Goal: Task Accomplishment & Management: Use online tool/utility

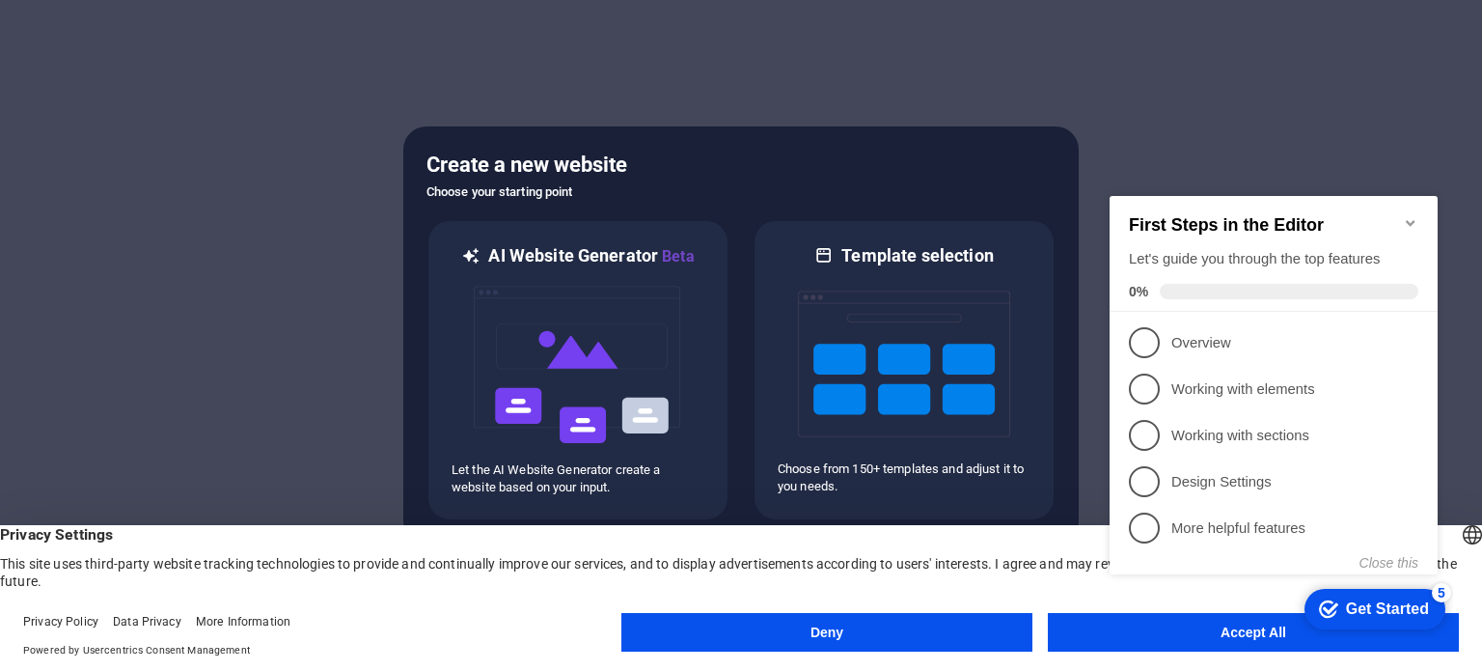
click div "checkmark Get Started 5 First Steps in the Editor Let's guide you through the t…"
drag, startPoint x: 152, startPoint y: 466, endPoint x: 1045, endPoint y: 640, distance: 909.5
click at [1045, 640] on div "Deny Accept All" at bounding box center [1041, 632] width 838 height 39
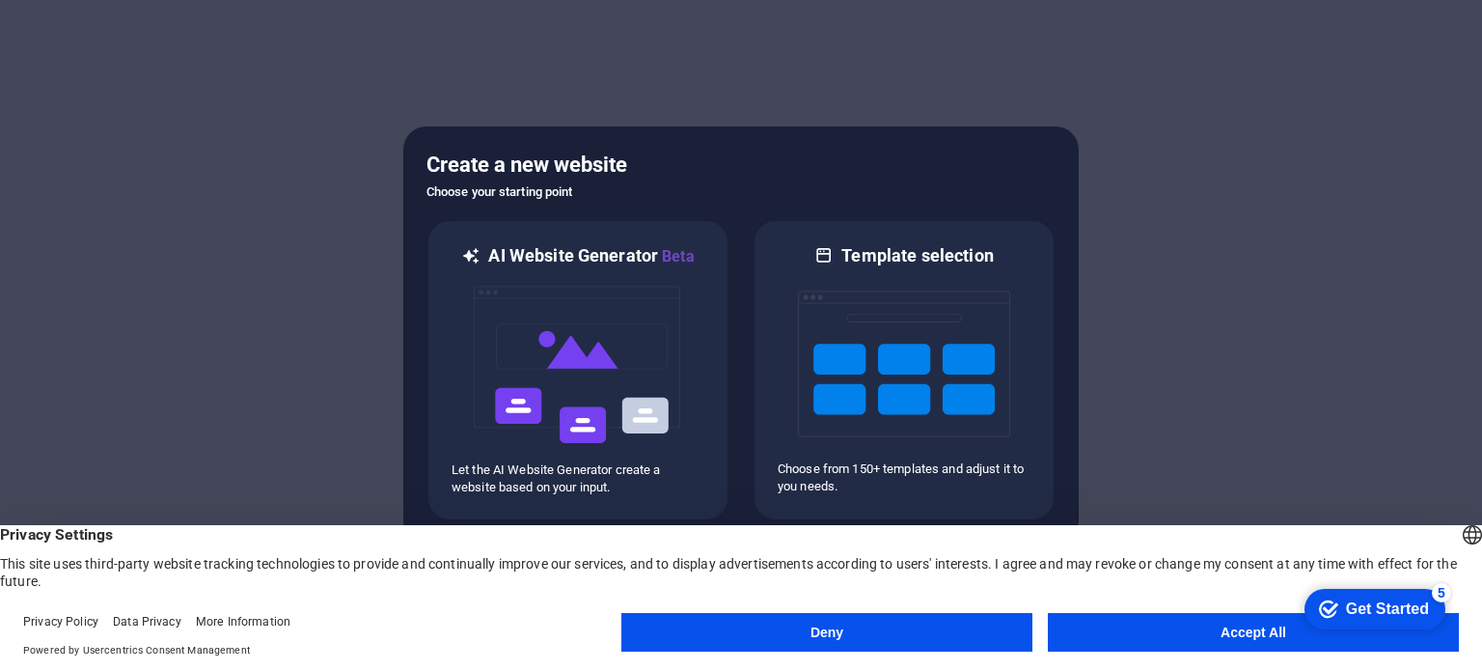
click at [1084, 642] on button "Accept All" at bounding box center [1253, 632] width 411 height 39
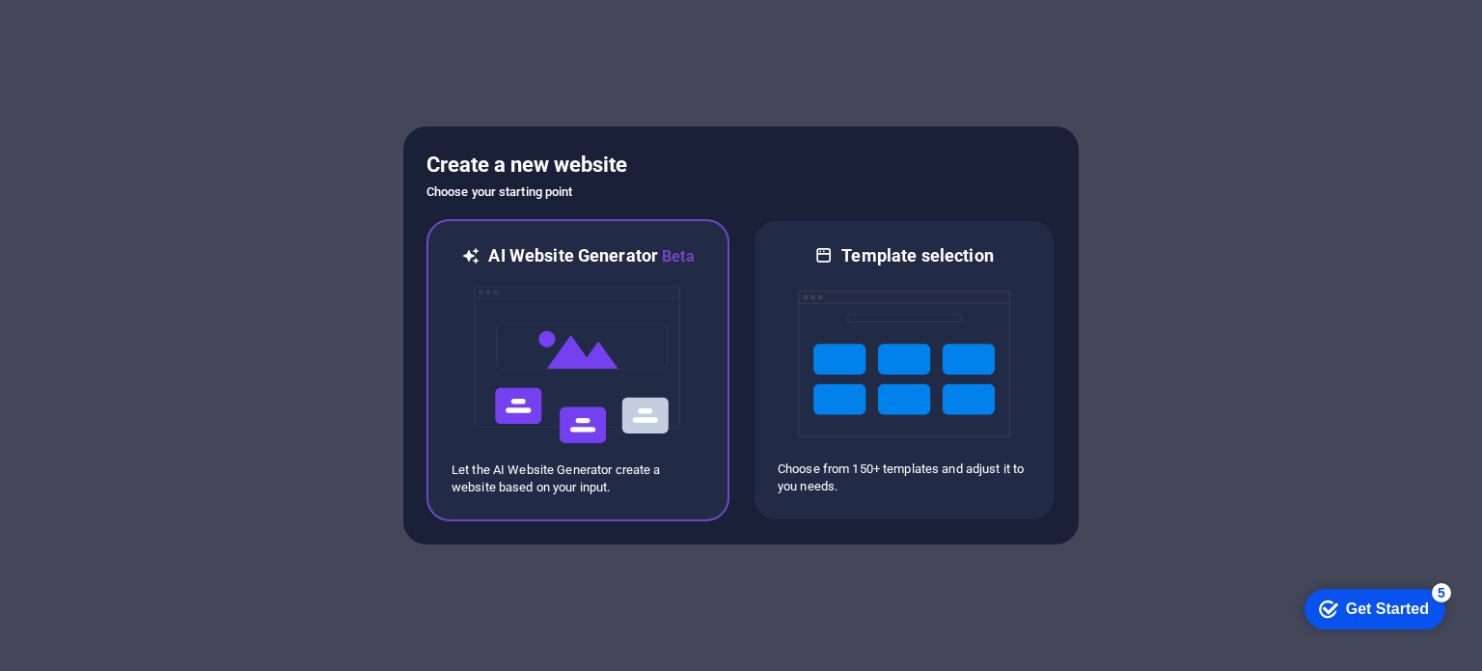
click at [583, 416] on img at bounding box center [578, 364] width 212 height 193
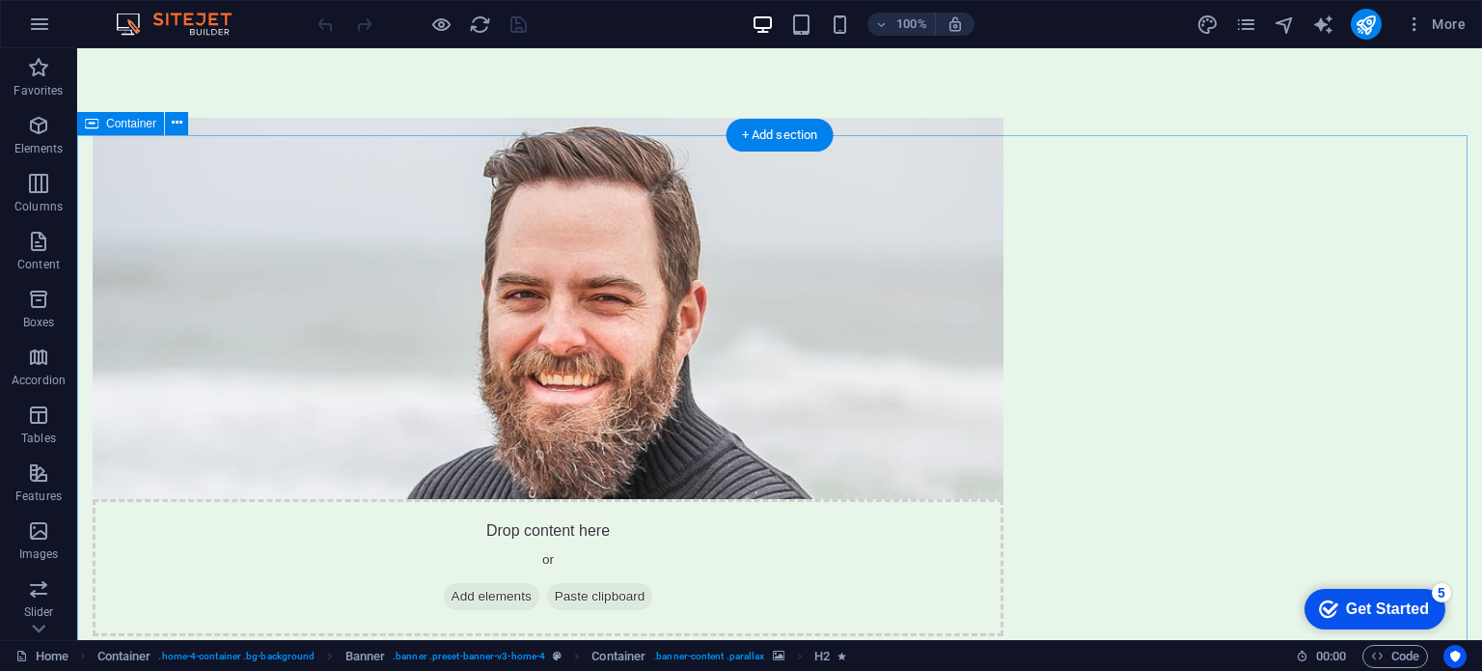
scroll to position [1123, 0]
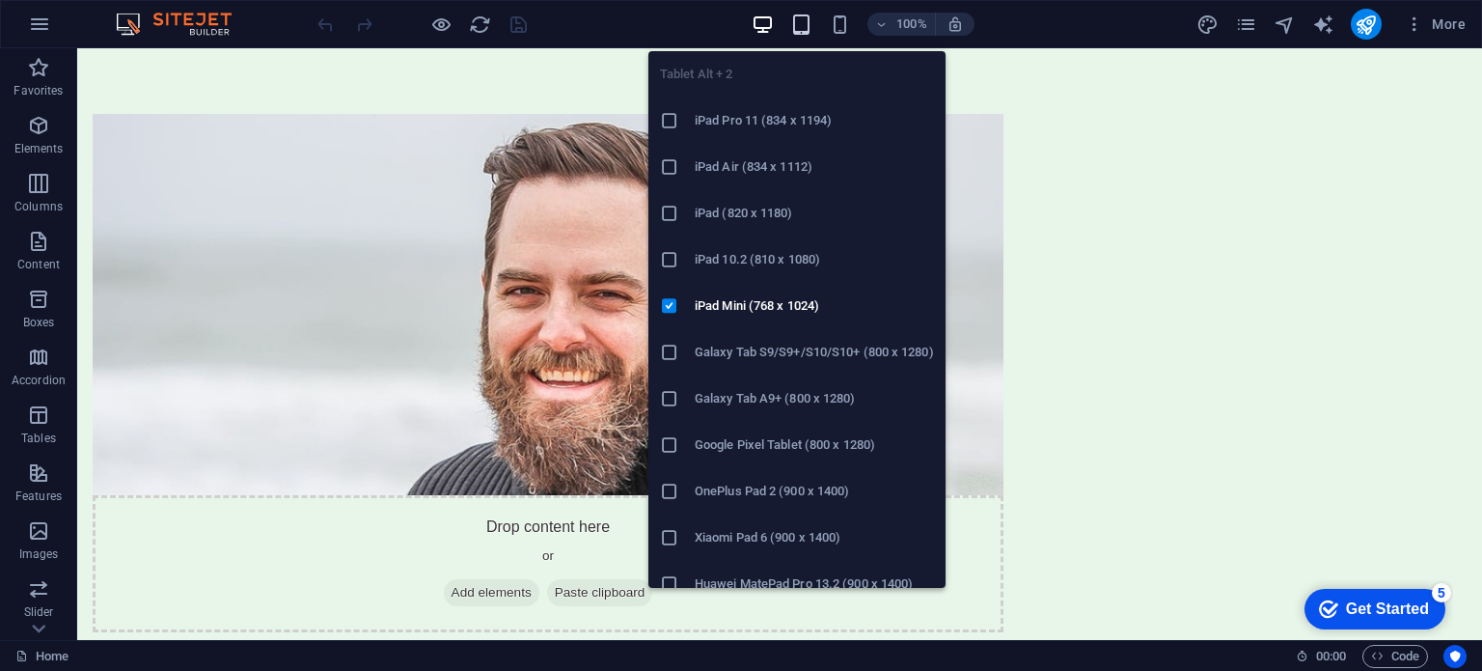
click at [797, 22] on icon "button" at bounding box center [801, 25] width 22 height 22
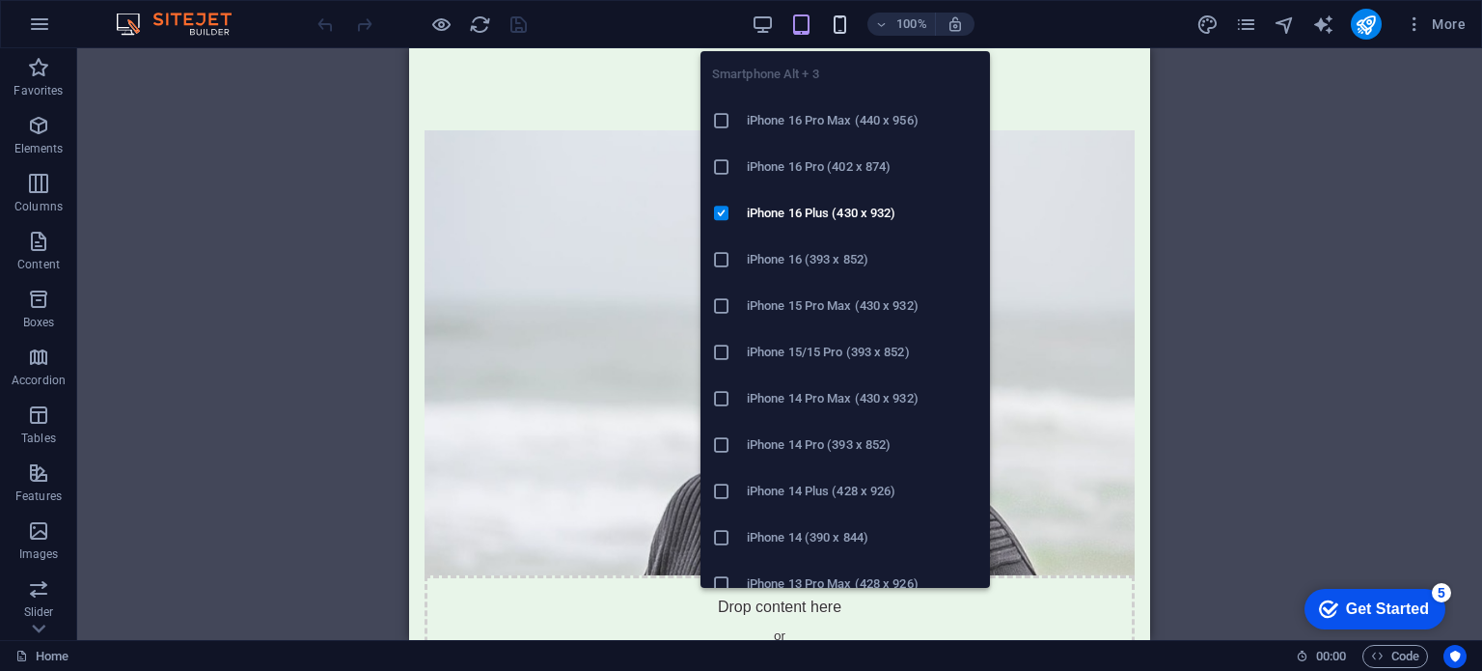
click at [845, 22] on icon "button" at bounding box center [840, 25] width 22 height 22
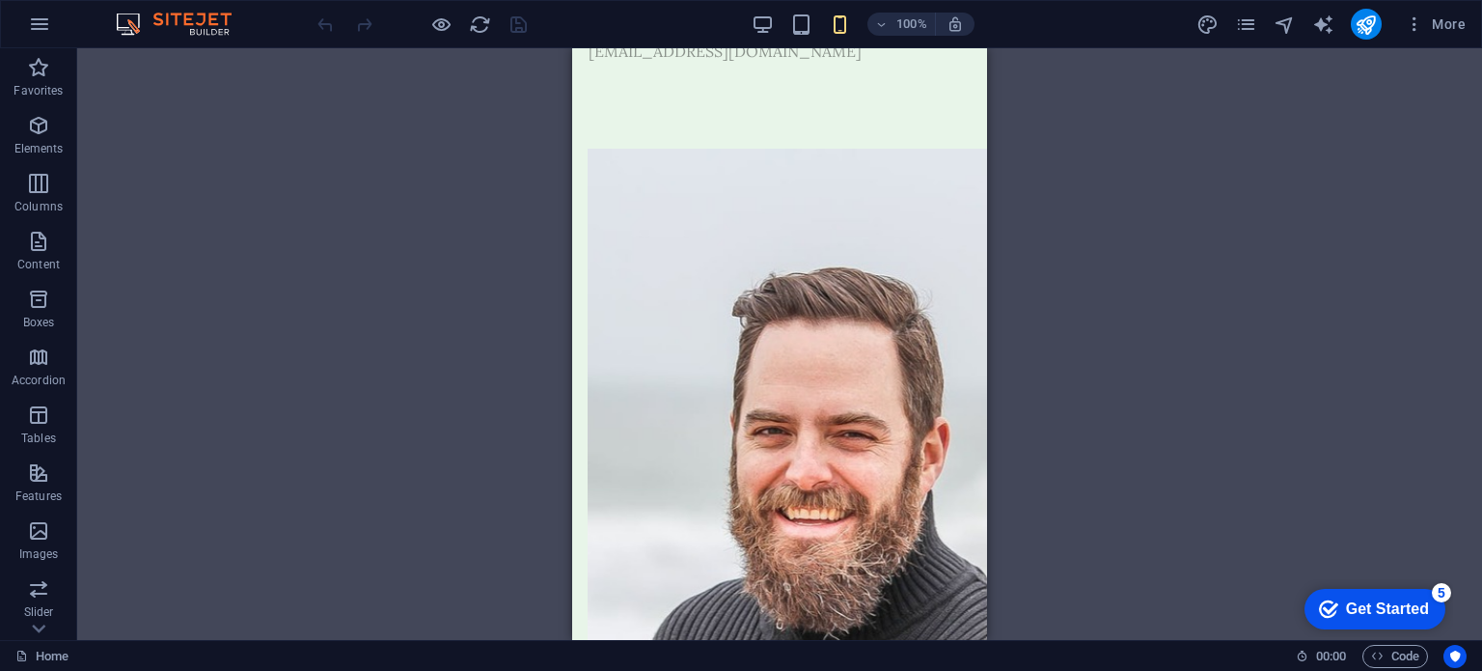
drag, startPoint x: 1009, startPoint y: 293, endPoint x: 1056, endPoint y: 370, distance: 89.7
click at [1056, 370] on div "Drag here to replace the existing content. Press “Ctrl” if you want to create a…" at bounding box center [779, 344] width 1405 height 592
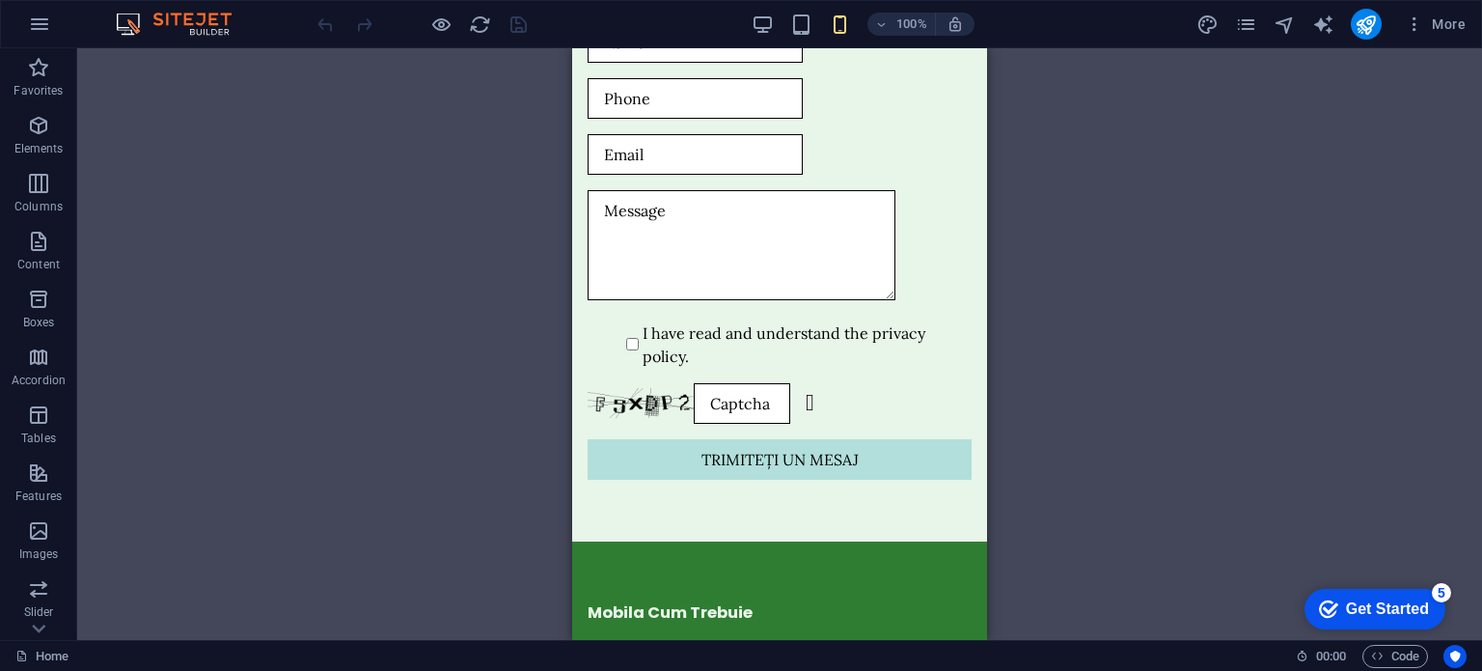
scroll to position [4548, 0]
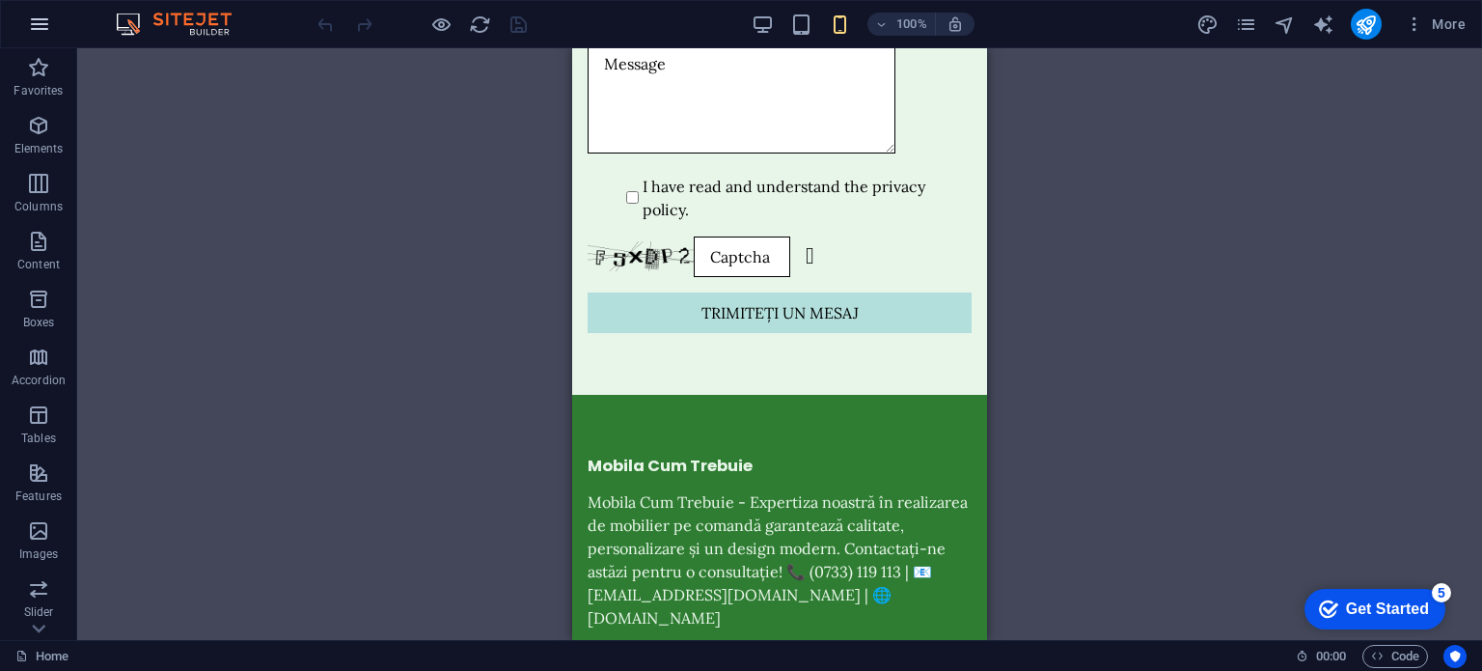
click at [35, 22] on icon "button" at bounding box center [39, 24] width 23 height 23
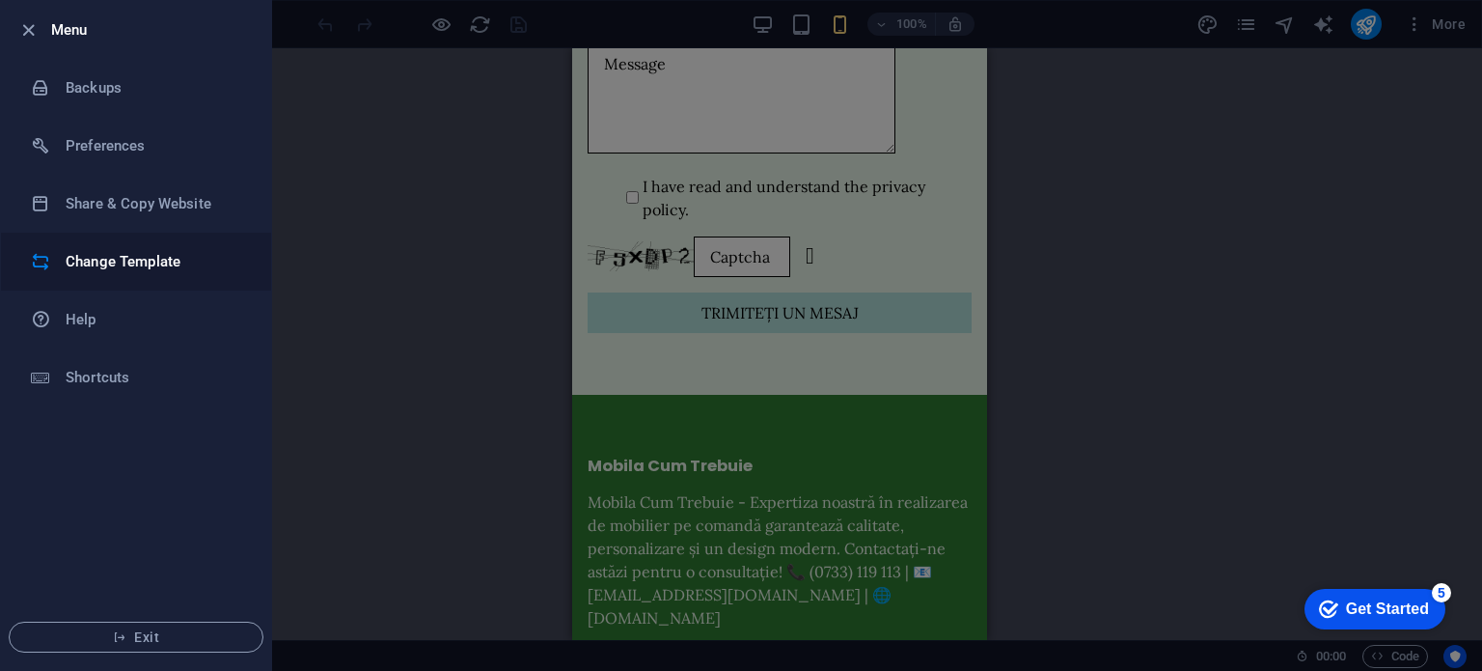
click at [112, 242] on li "Change Template" at bounding box center [136, 262] width 270 height 58
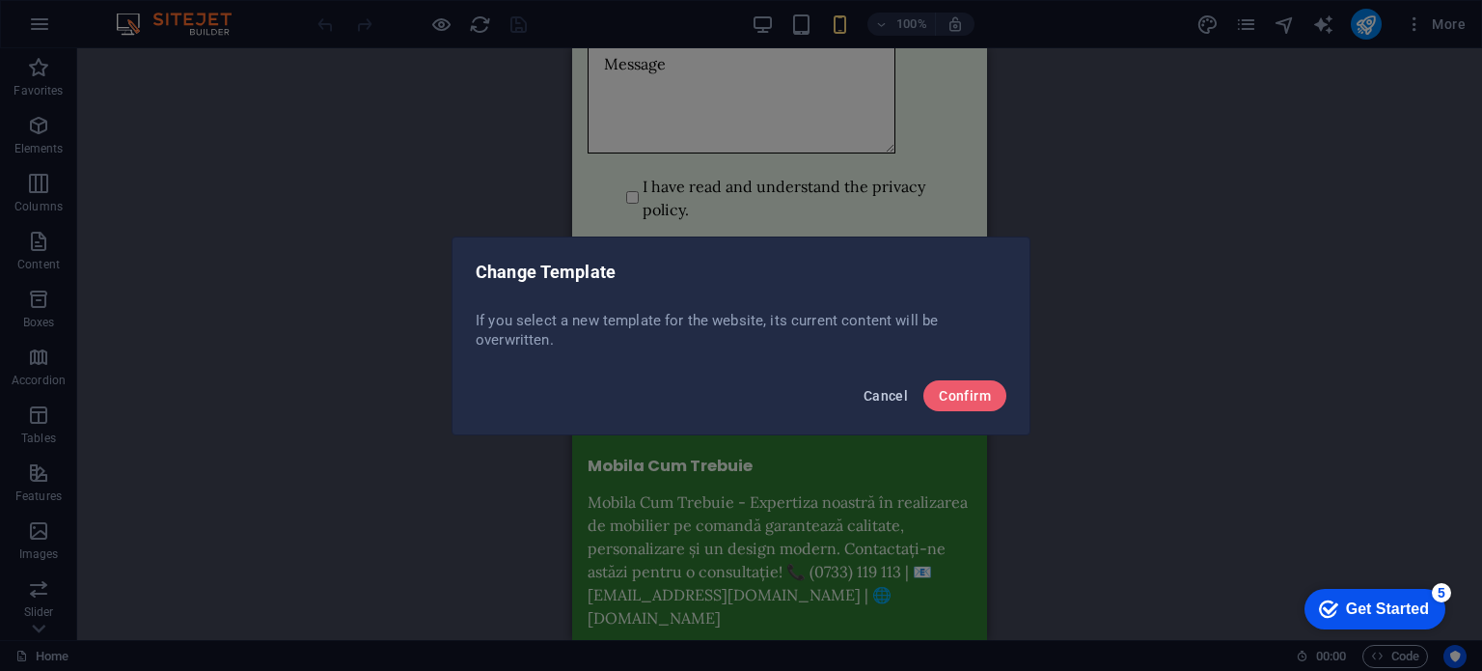
click at [873, 388] on span "Cancel" at bounding box center [886, 395] width 44 height 15
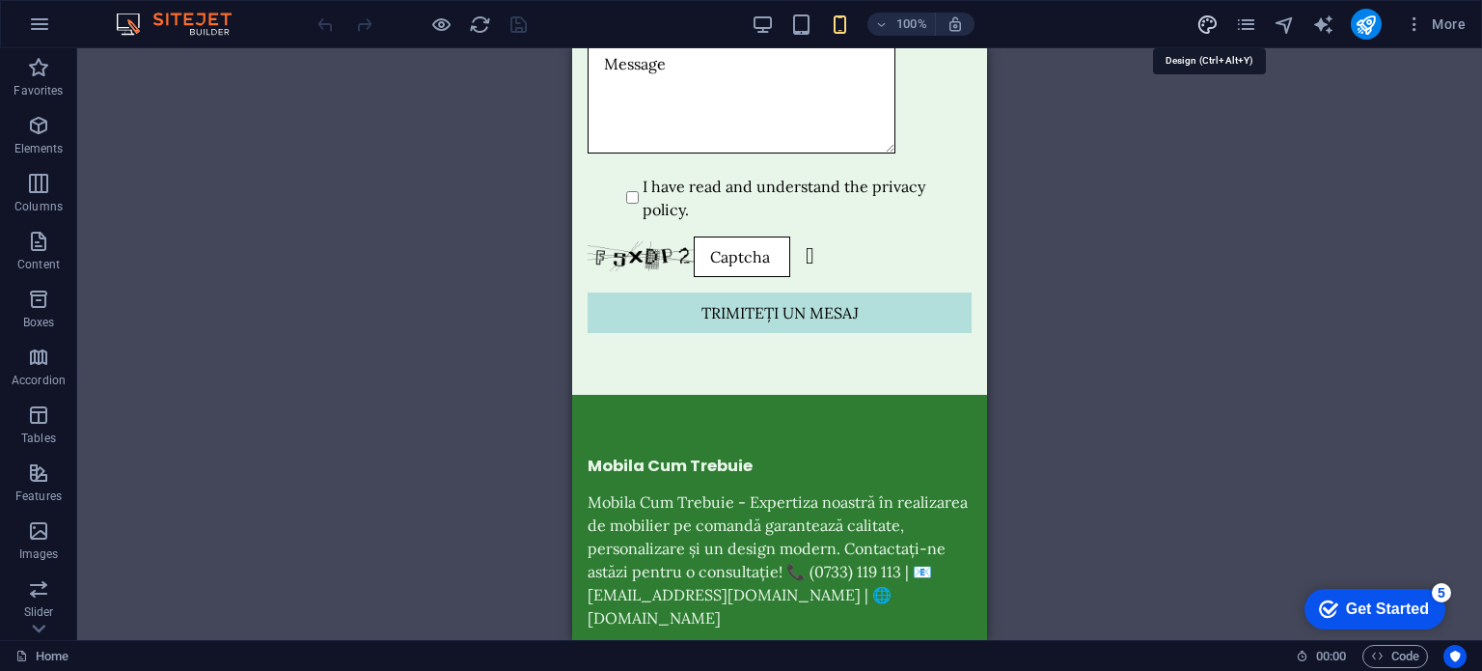
click at [1211, 20] on icon "design" at bounding box center [1208, 25] width 22 height 22
select select "px"
select select "200"
select select "px"
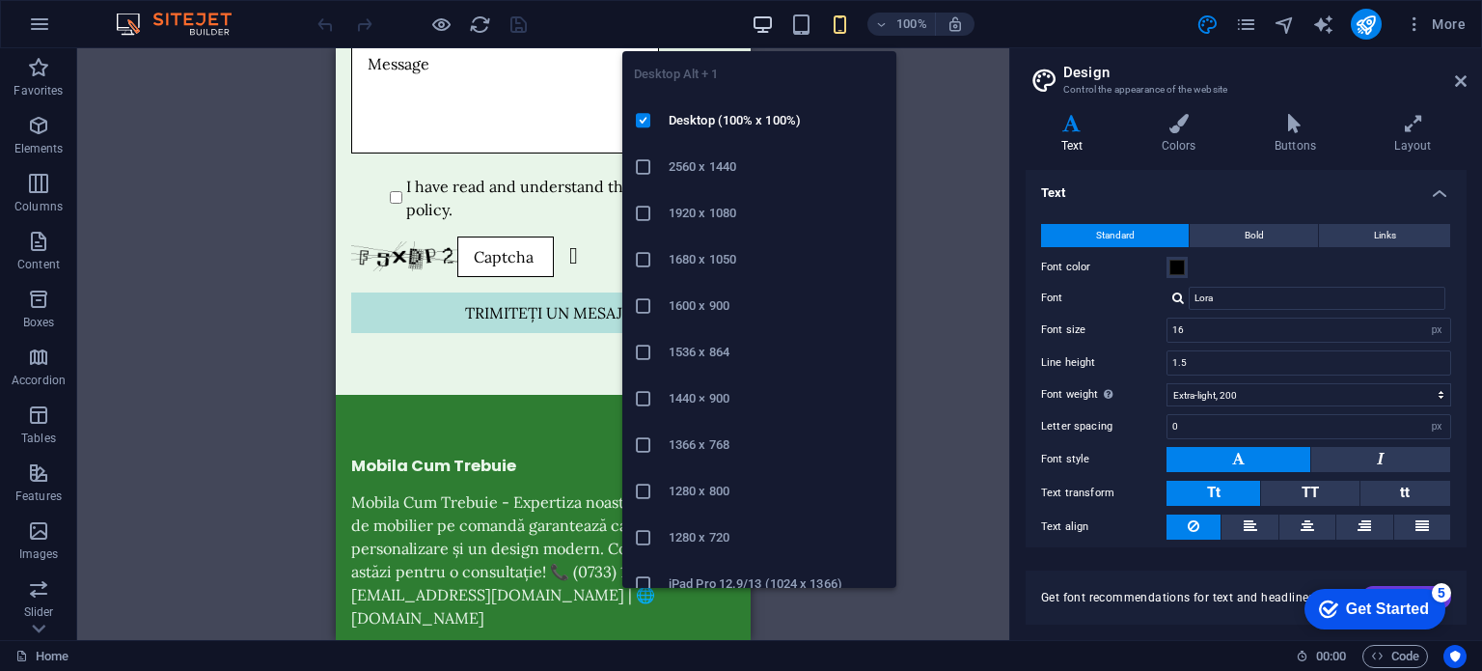
click at [758, 20] on icon "button" at bounding box center [763, 25] width 22 height 22
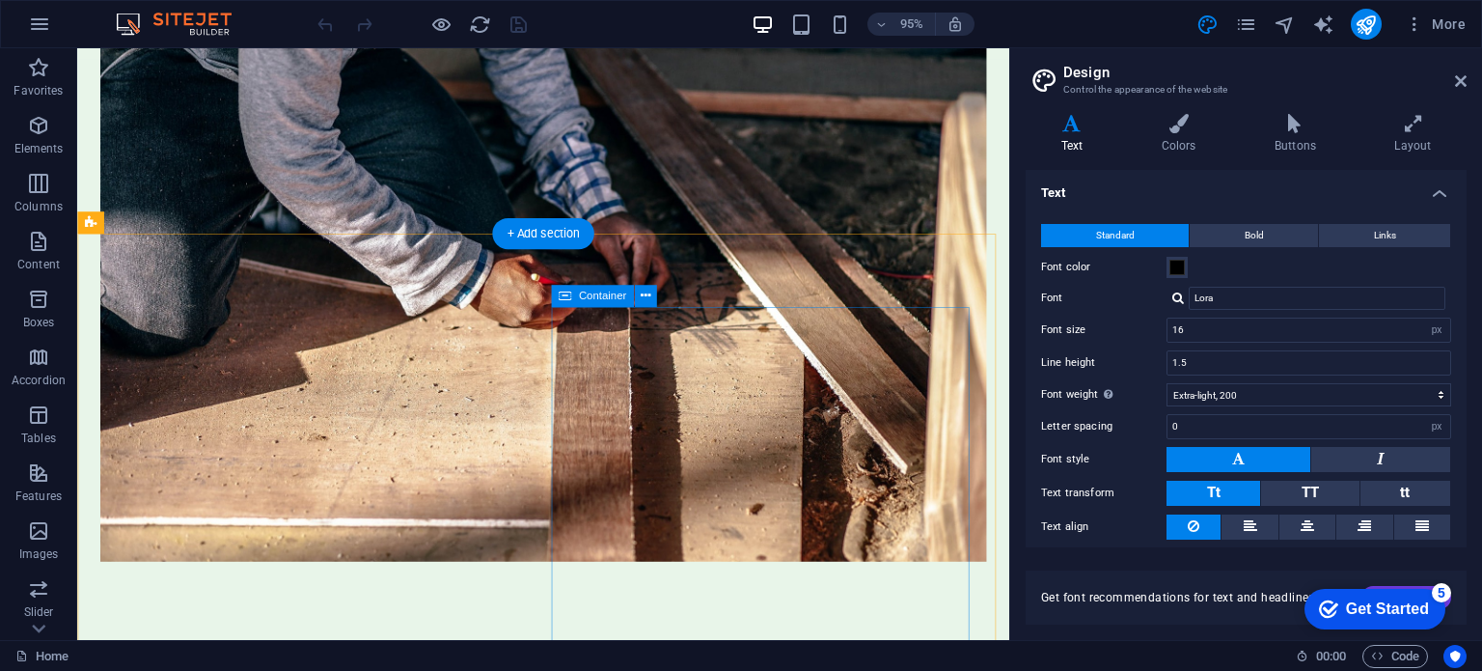
scroll to position [0, 0]
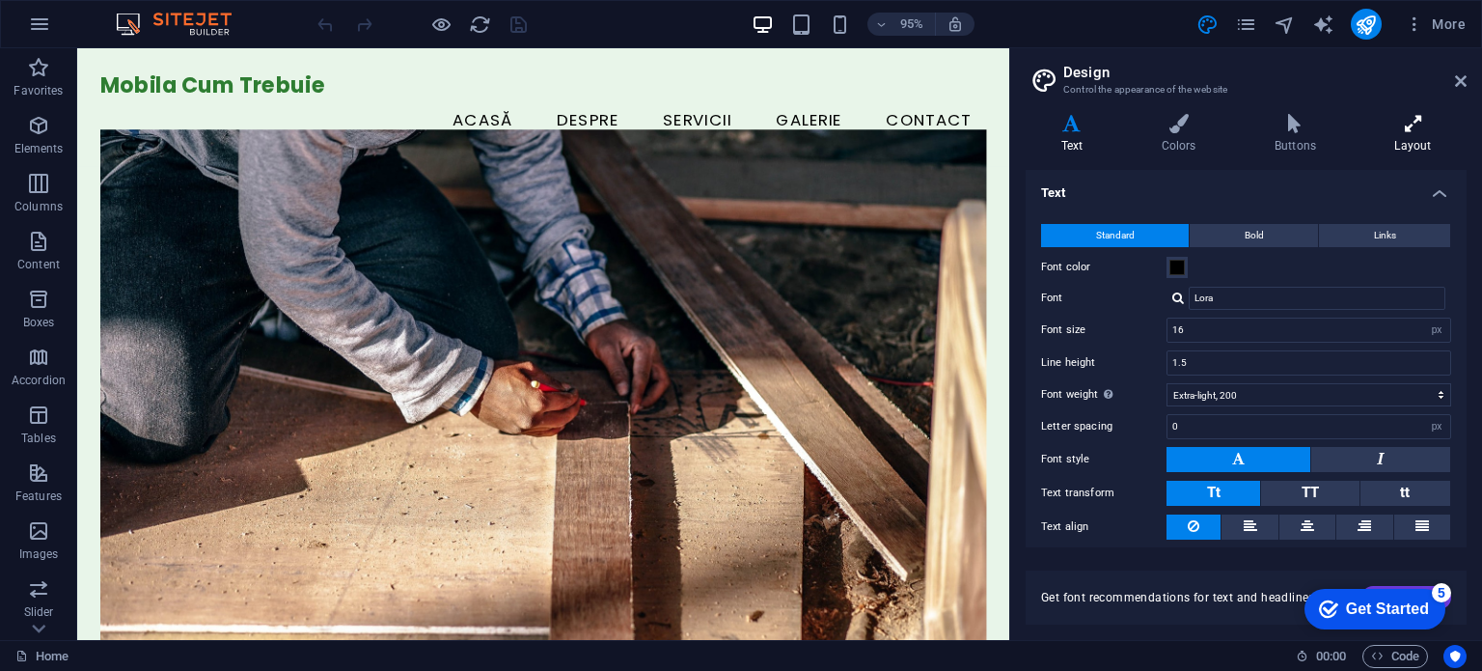
click at [1390, 138] on h4 "Layout" at bounding box center [1413, 134] width 107 height 41
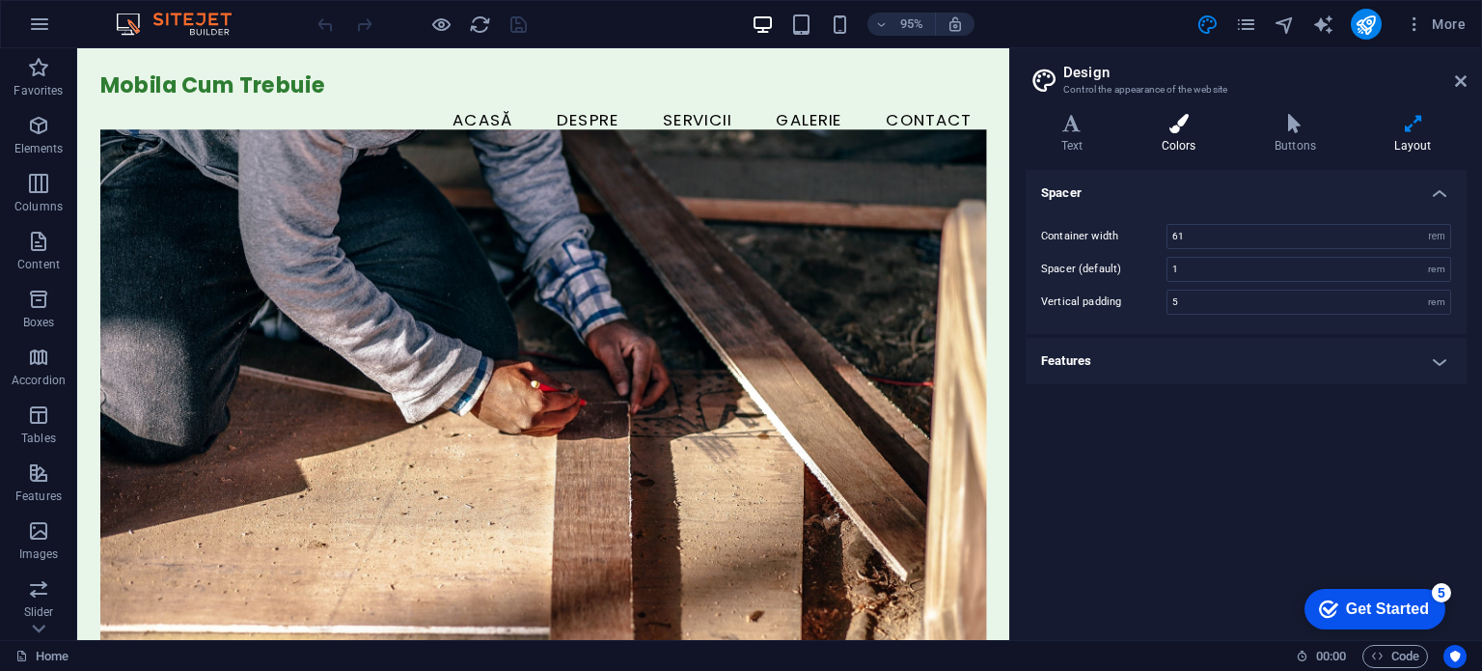
click at [1234, 115] on h4 "Colors" at bounding box center [1182, 134] width 113 height 41
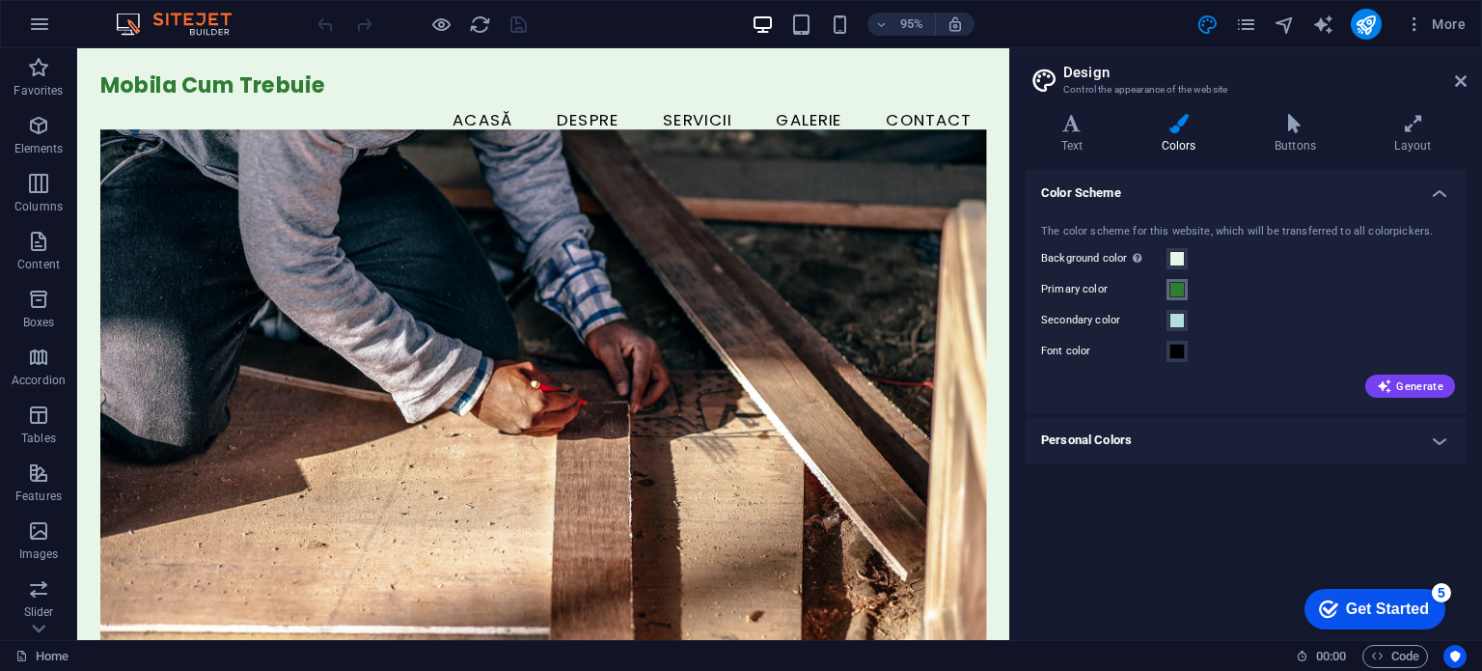
click at [1176, 291] on span at bounding box center [1177, 289] width 15 height 15
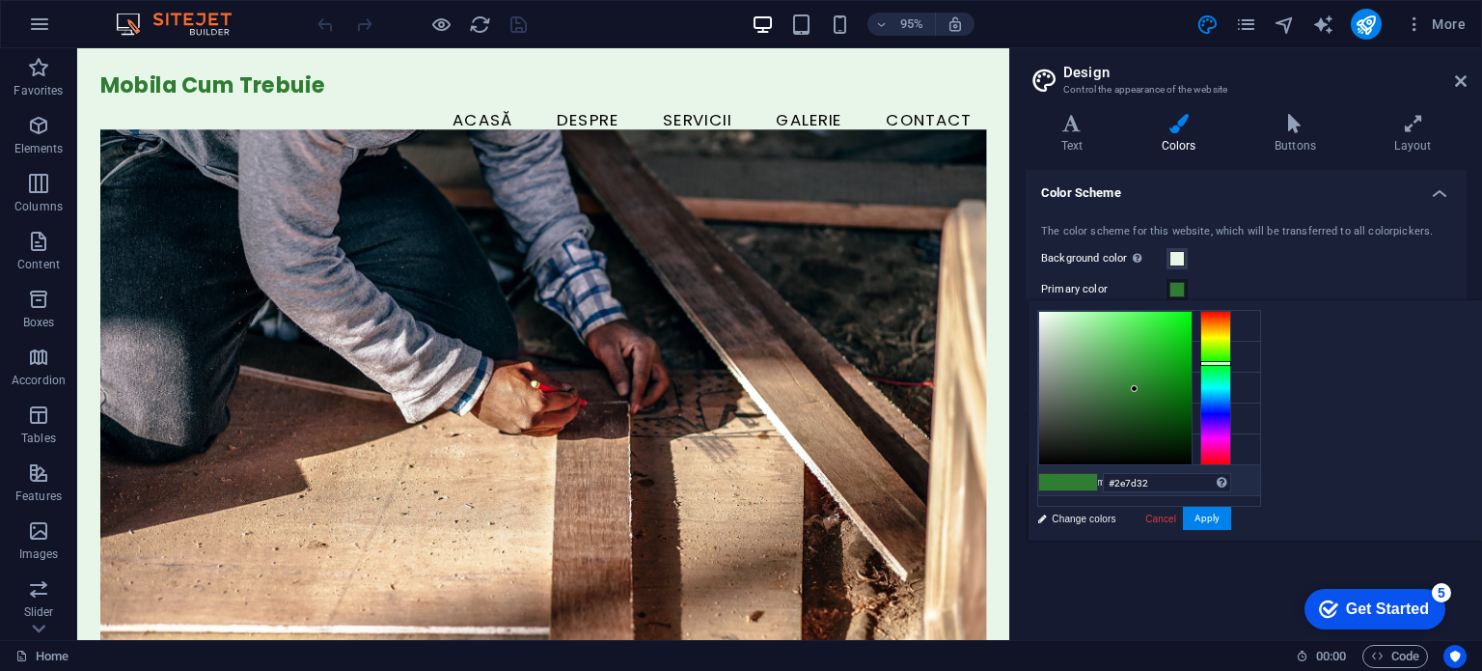
click at [1119, 481] on li "Custom color 2 #f0f2f1" at bounding box center [1150, 480] width 222 height 31
type input "#f0f2f1"
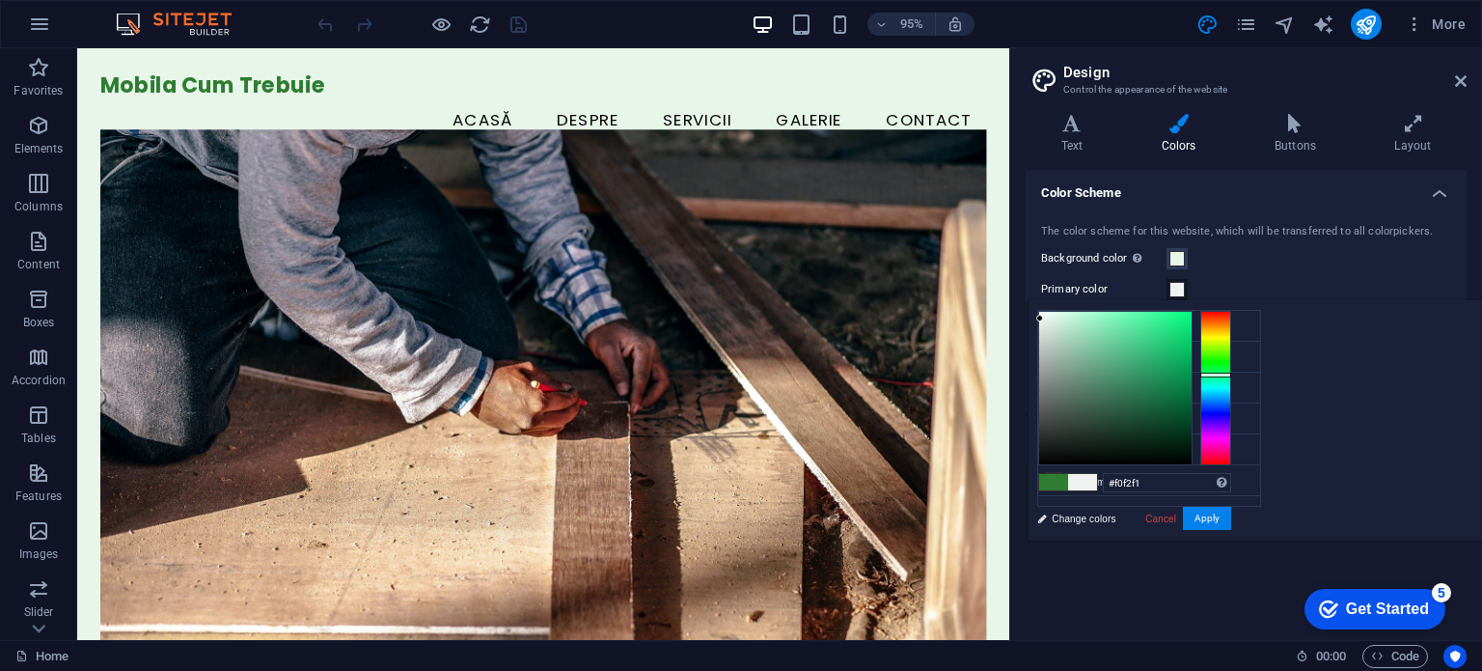
click at [612, 7] on div "95% More" at bounding box center [741, 24] width 1481 height 46
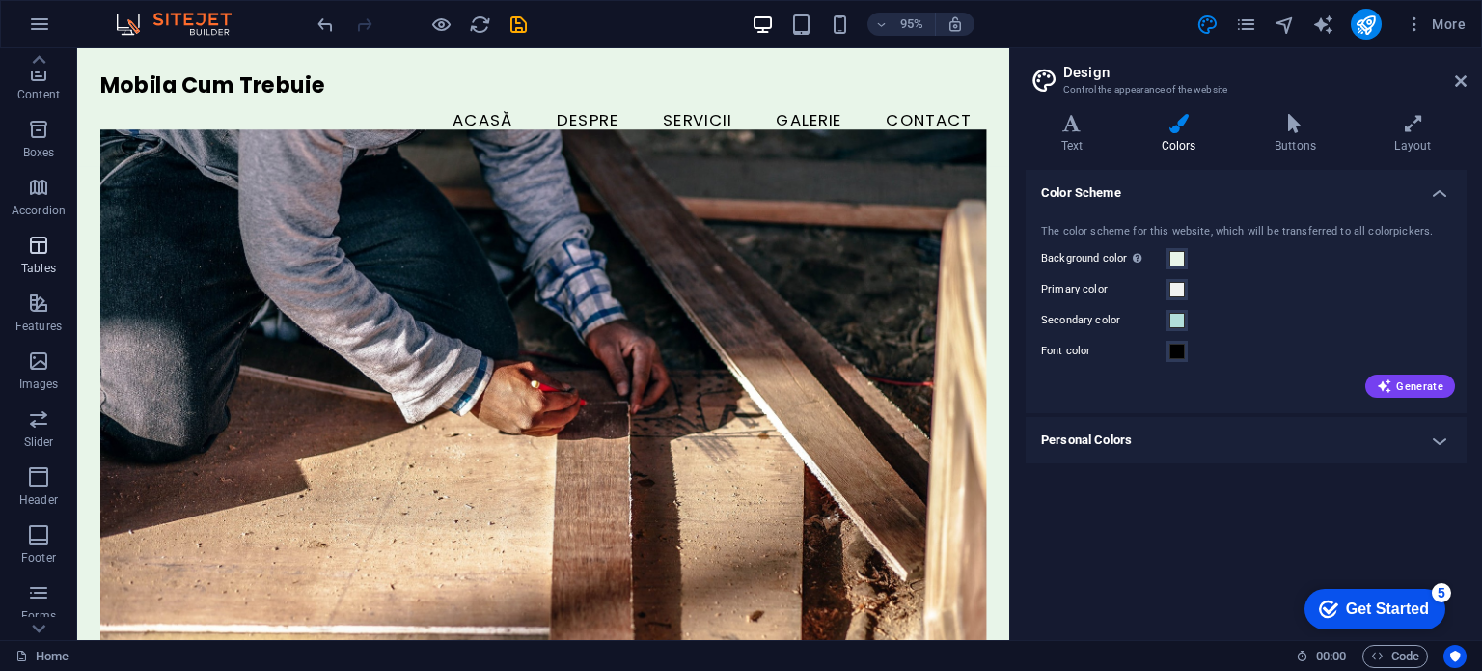
scroll to position [276, 0]
click at [19, 534] on span "Marketing" at bounding box center [38, 556] width 77 height 46
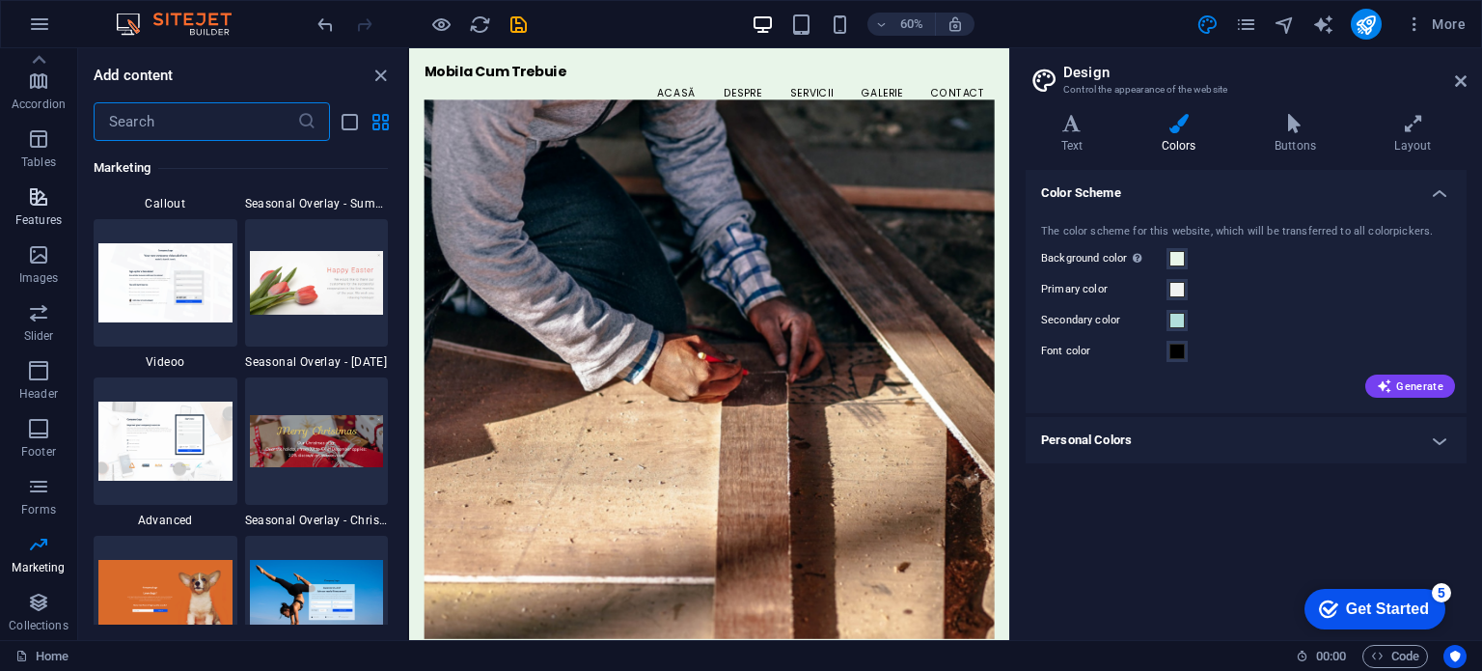
scroll to position [16162, 0]
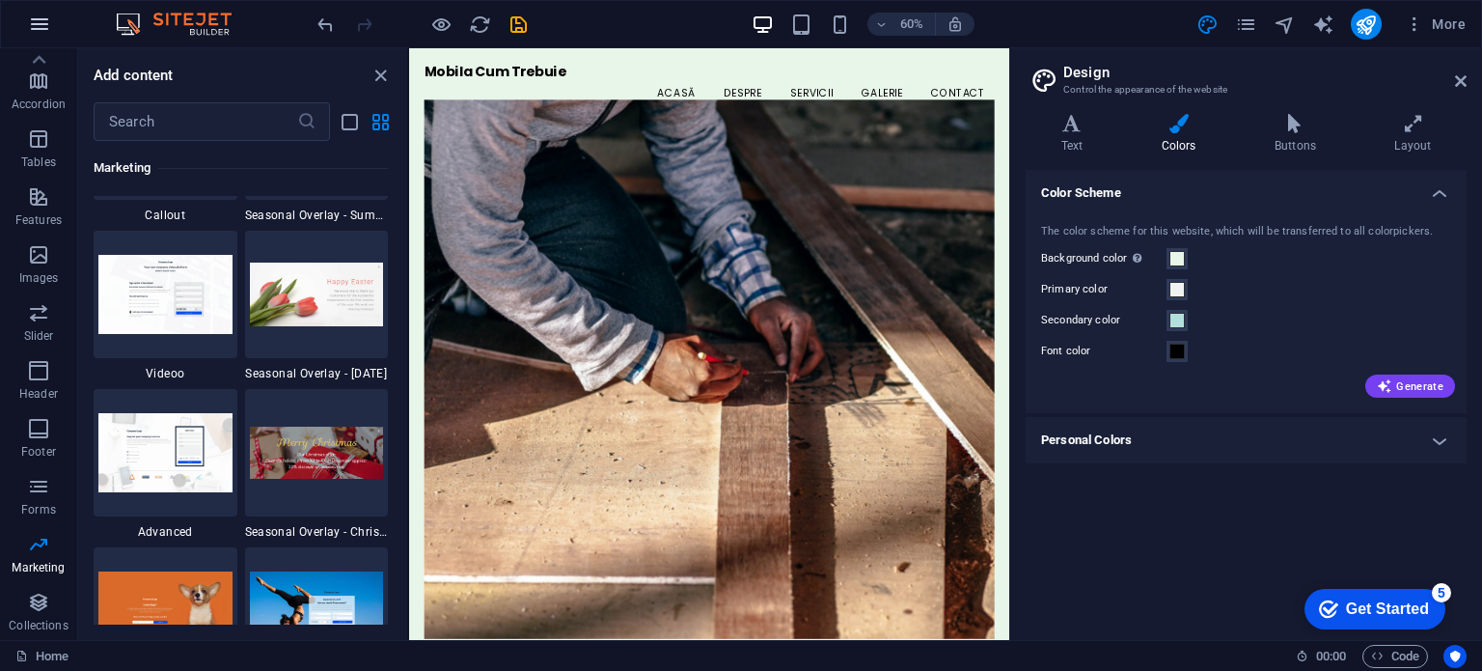
click at [22, 26] on button "button" at bounding box center [39, 24] width 46 height 46
